Goal: Information Seeking & Learning: Learn about a topic

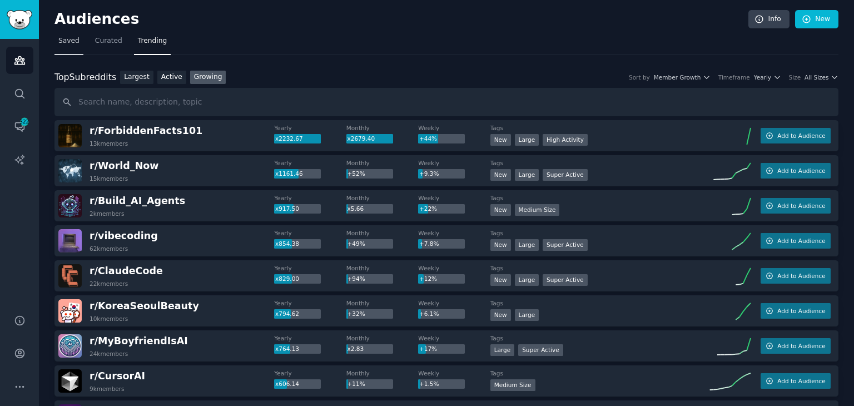
click at [63, 43] on span "Saved" at bounding box center [68, 41] width 21 height 10
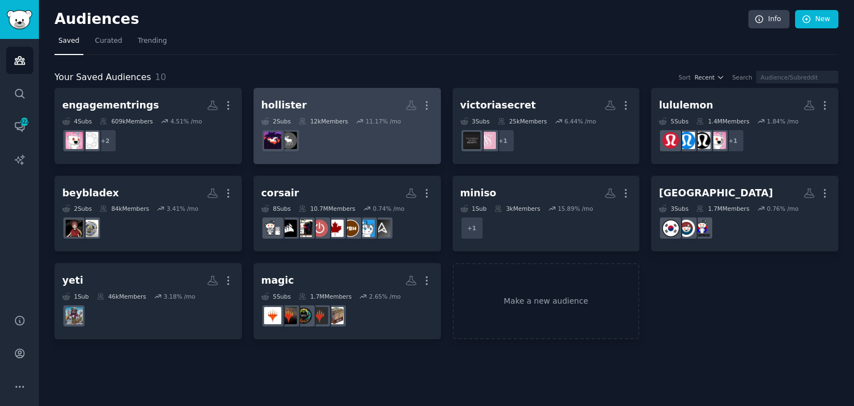
click at [358, 143] on dd at bounding box center [347, 140] width 172 height 31
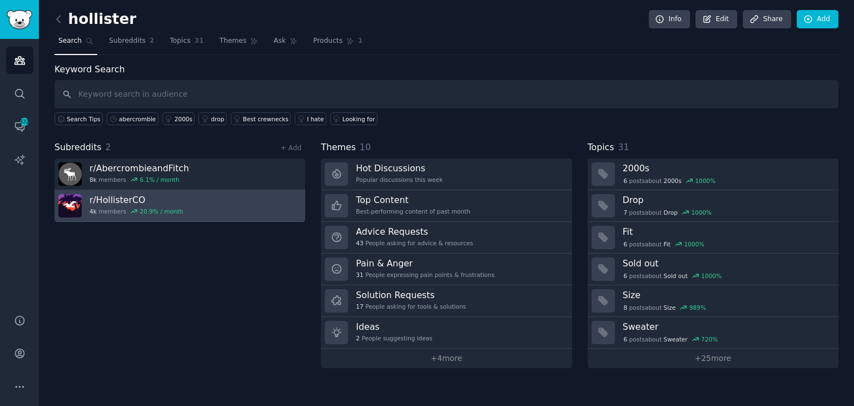
click at [197, 215] on link "r/ HollisterCO 4k members 20.9 % / month" at bounding box center [179, 206] width 251 height 32
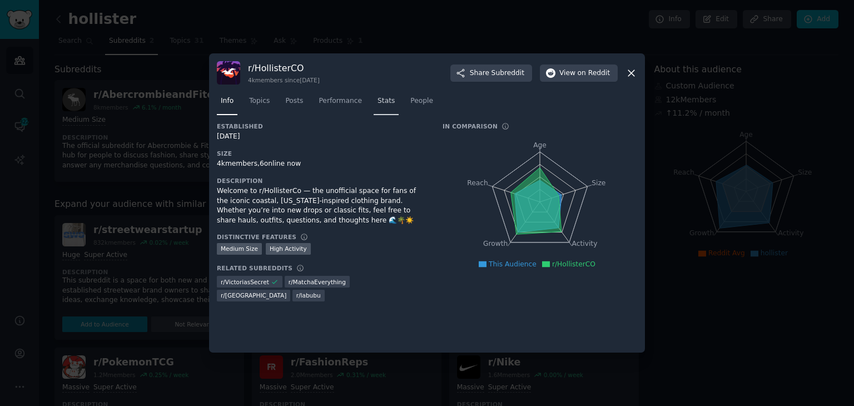
click at [385, 104] on link "Stats" at bounding box center [386, 103] width 25 height 23
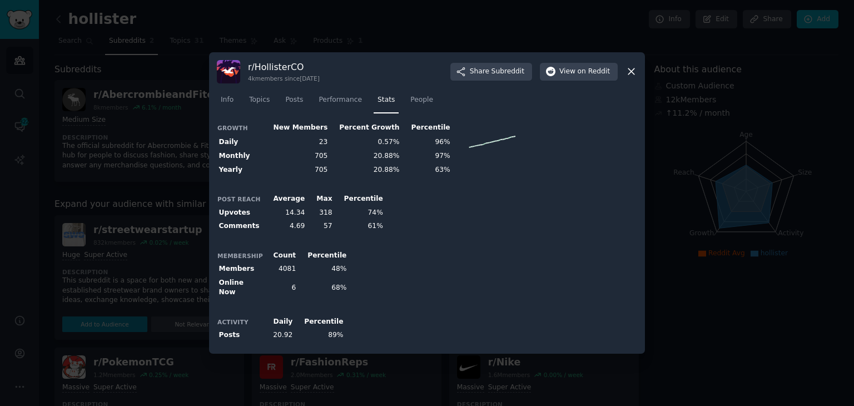
click at [634, 75] on icon at bounding box center [632, 72] width 12 height 12
